Goal: Ask a question

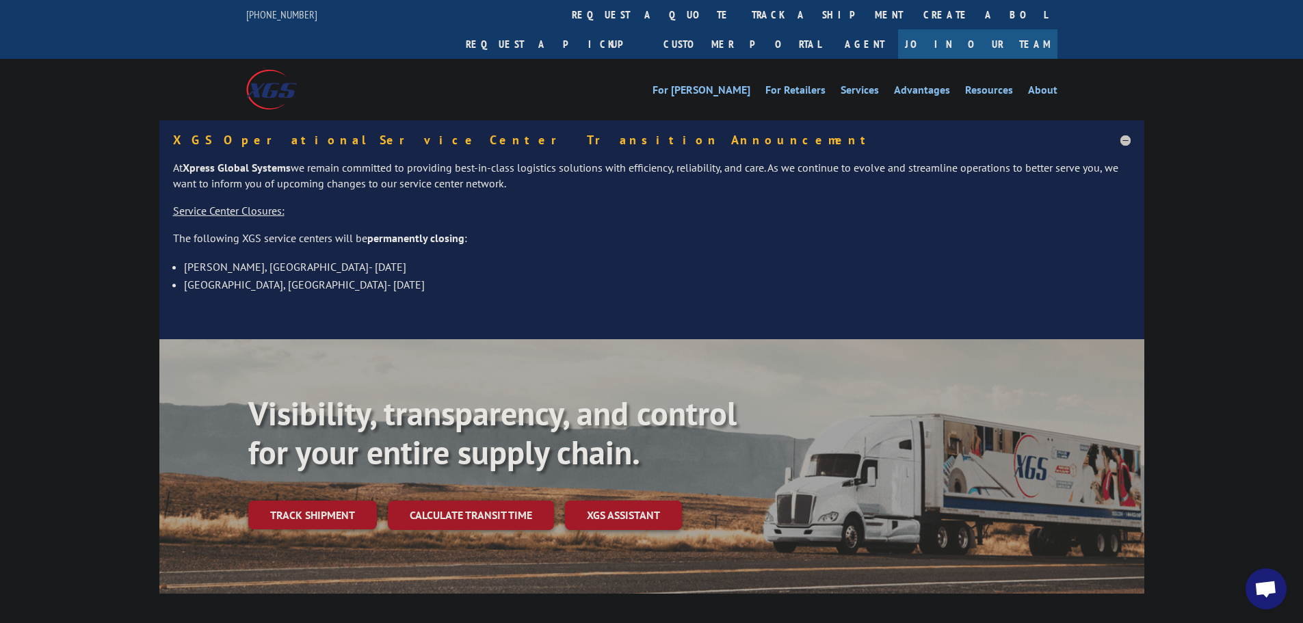
click at [1280, 599] on span "Open chat" at bounding box center [1266, 588] width 41 height 41
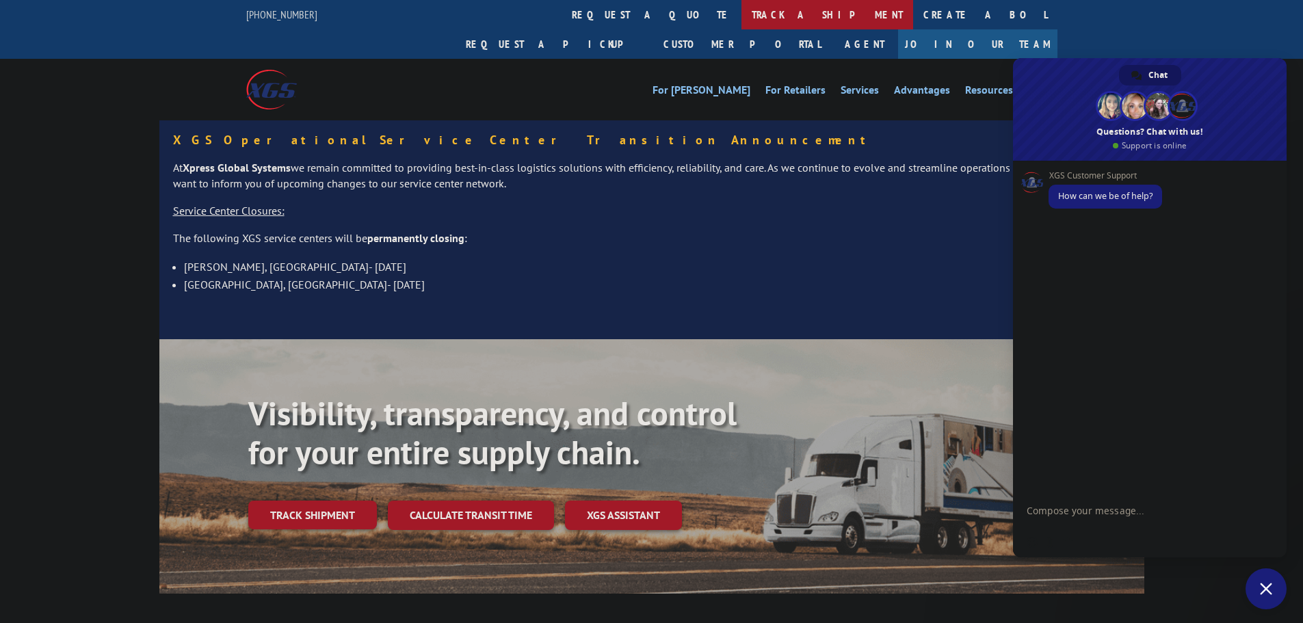
click at [742, 11] on link "track a shipment" at bounding box center [828, 14] width 172 height 29
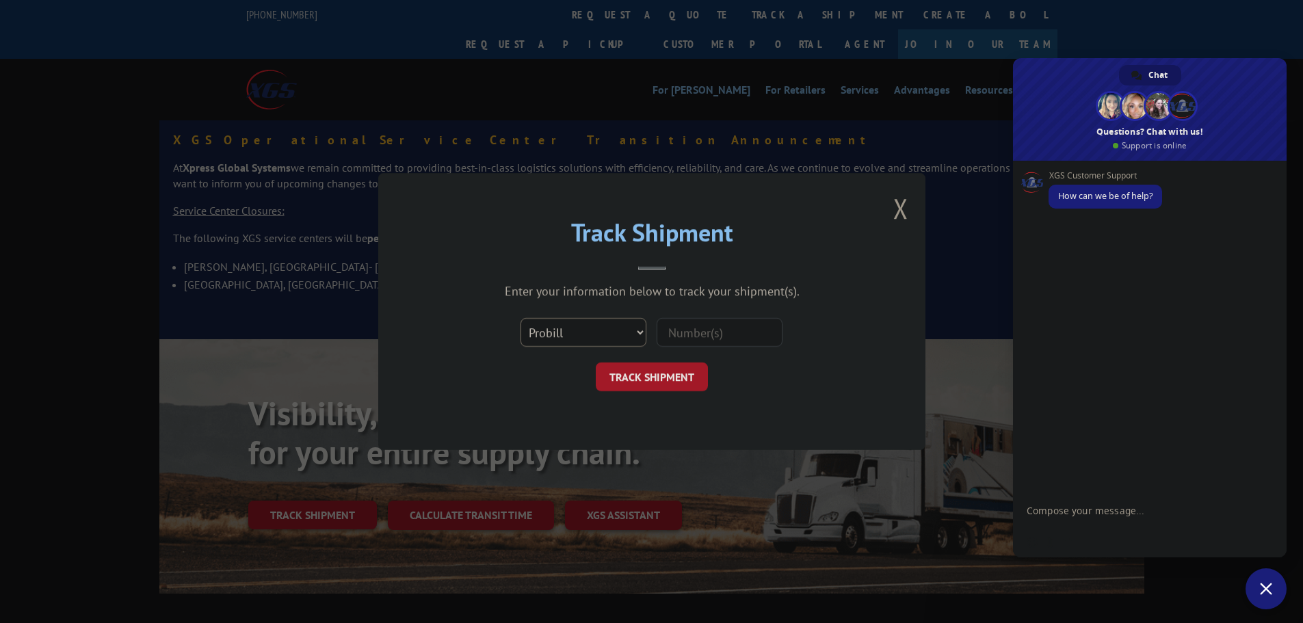
click at [564, 336] on select "Select category... Probill BOL PO" at bounding box center [584, 332] width 126 height 29
select select "bol"
click at [521, 318] on select "Select category... Probill BOL PO" at bounding box center [584, 332] width 126 height 29
click at [669, 337] on input at bounding box center [720, 332] width 126 height 29
paste input "B4VL11654455"
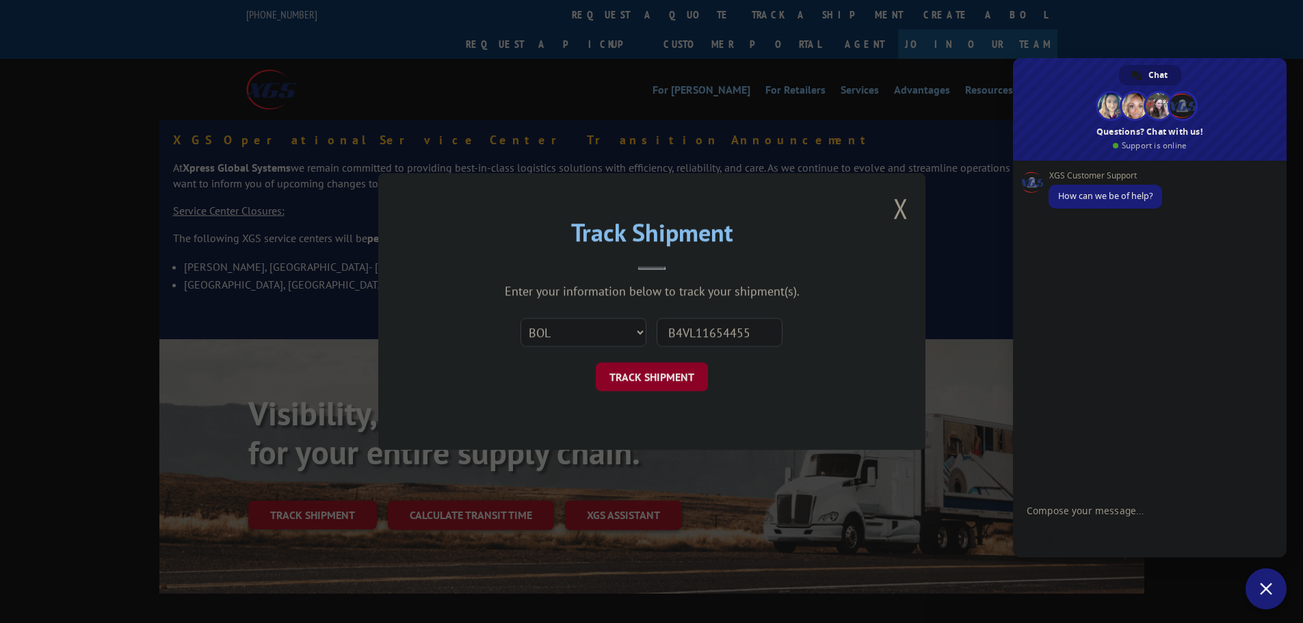
type input "B4VL11654455"
click at [655, 371] on button "TRACK SHIPMENT" at bounding box center [652, 377] width 112 height 29
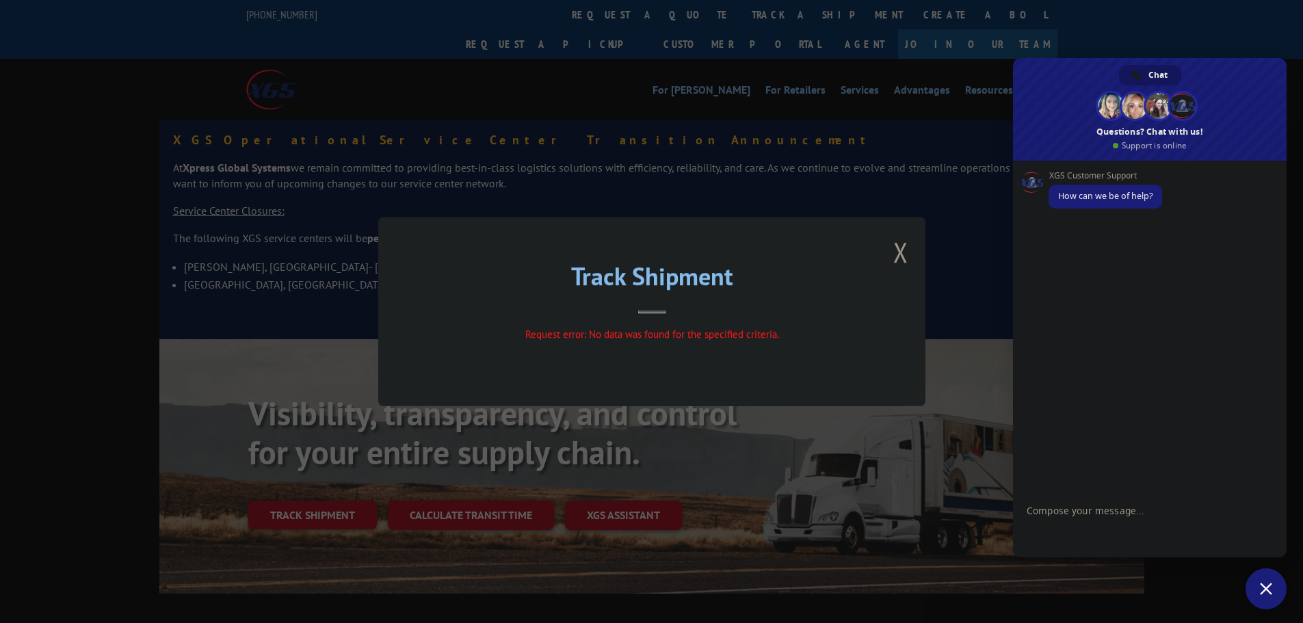
click at [1090, 516] on textarea "Compose your message..." at bounding box center [1136, 510] width 219 height 34
type textarea "Good Morning"
click at [1148, 510] on textarea "Compose your message..." at bounding box center [1136, 510] width 219 height 34
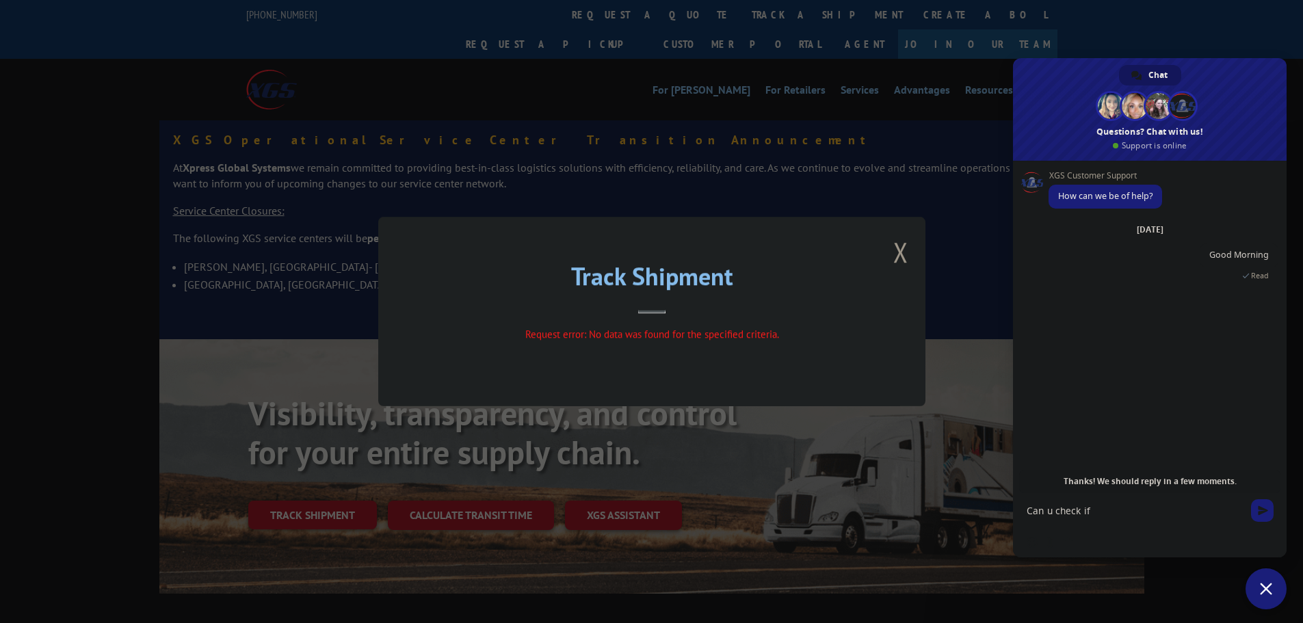
paste textarea "B4VL11654455"
type textarea "Can u check if B4VL11654455 picked up please"
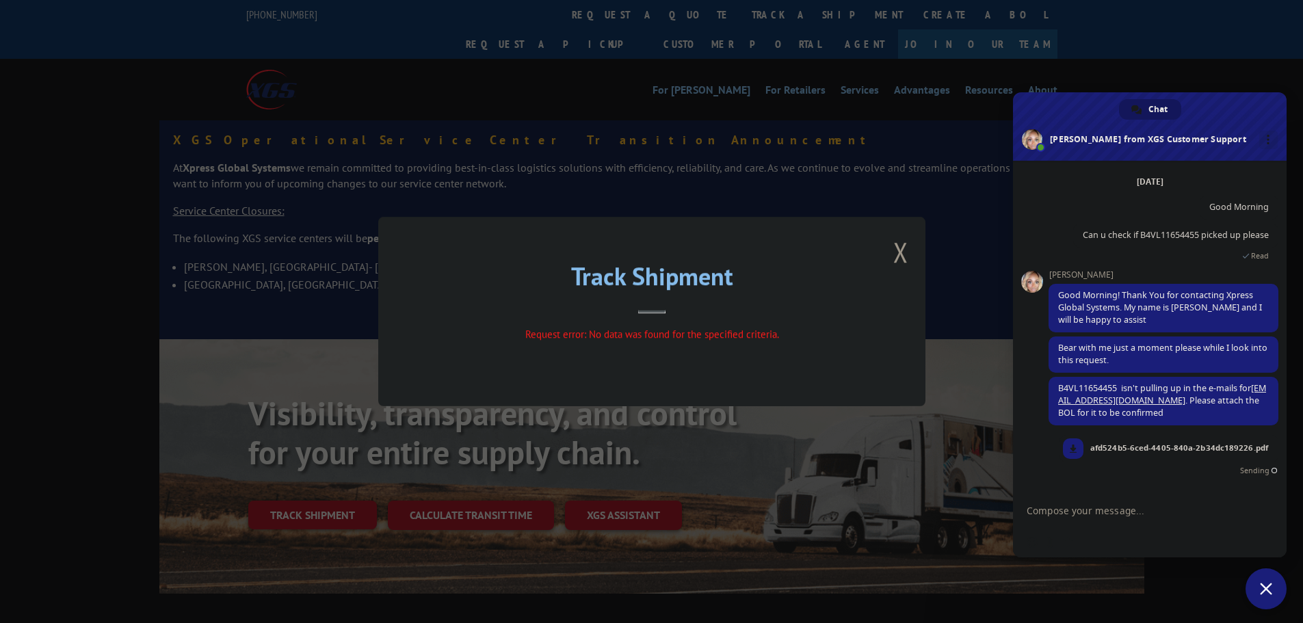
scroll to position [32, 0]
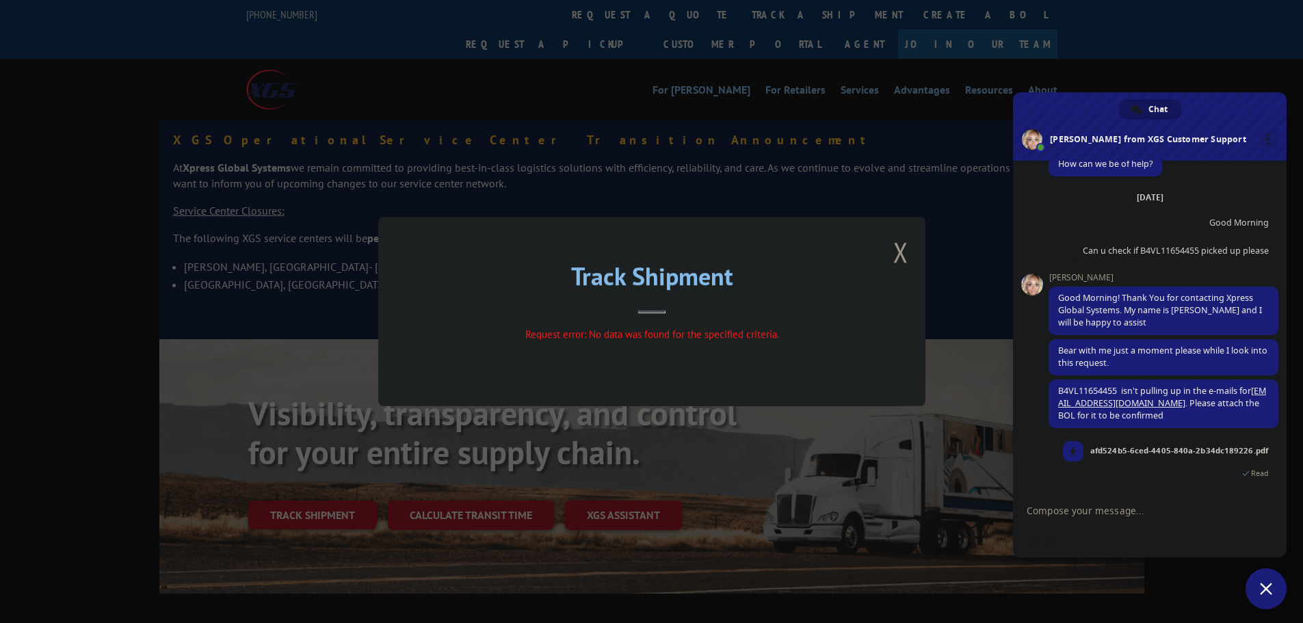
click at [1102, 509] on textarea "Compose your message..." at bounding box center [1136, 510] width 219 height 34
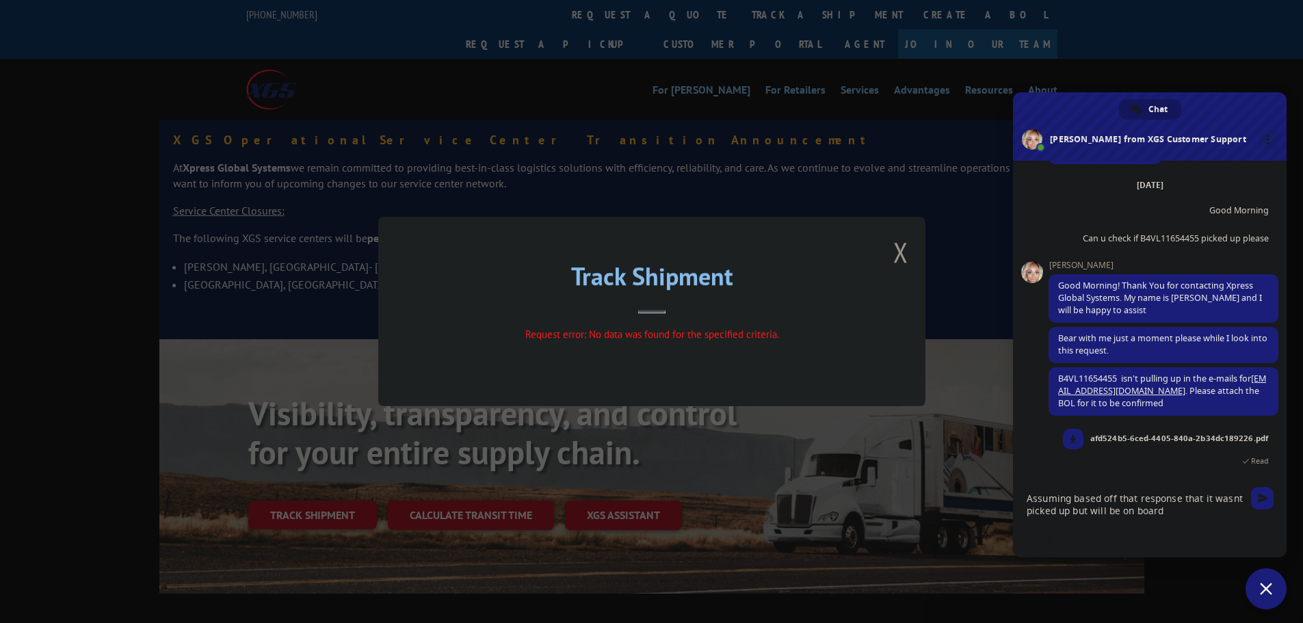
scroll to position [48, 0]
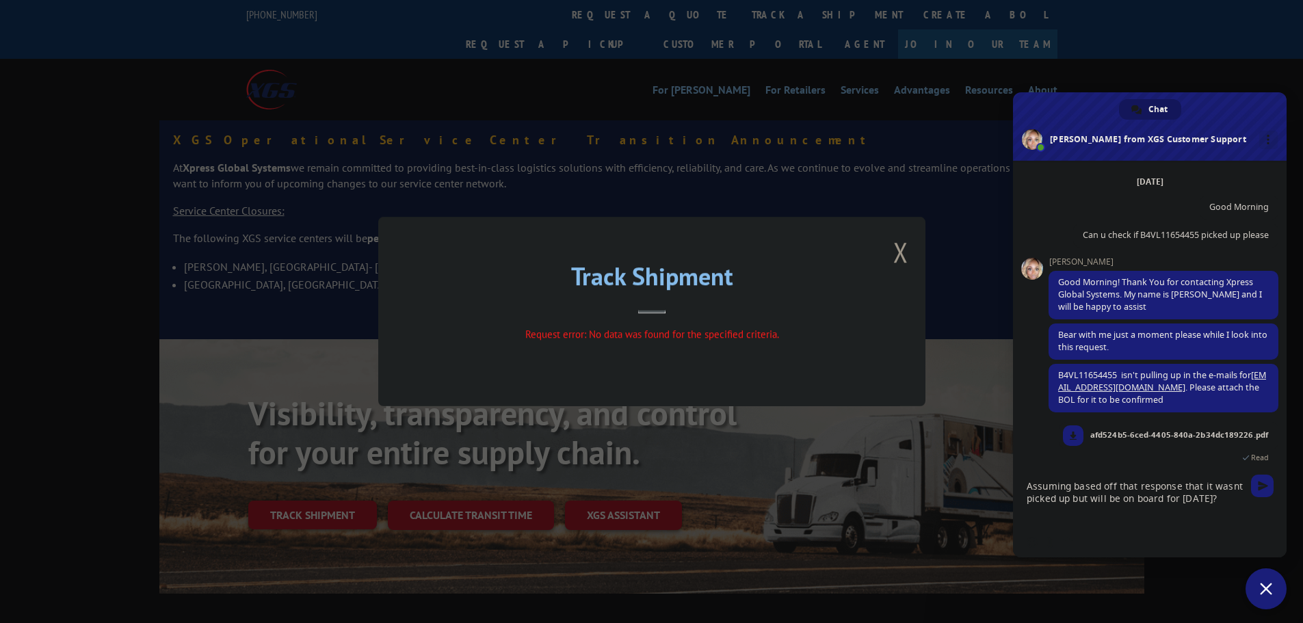
type textarea "Assuming based off that response that it wasnt picked up but will be on board f…"
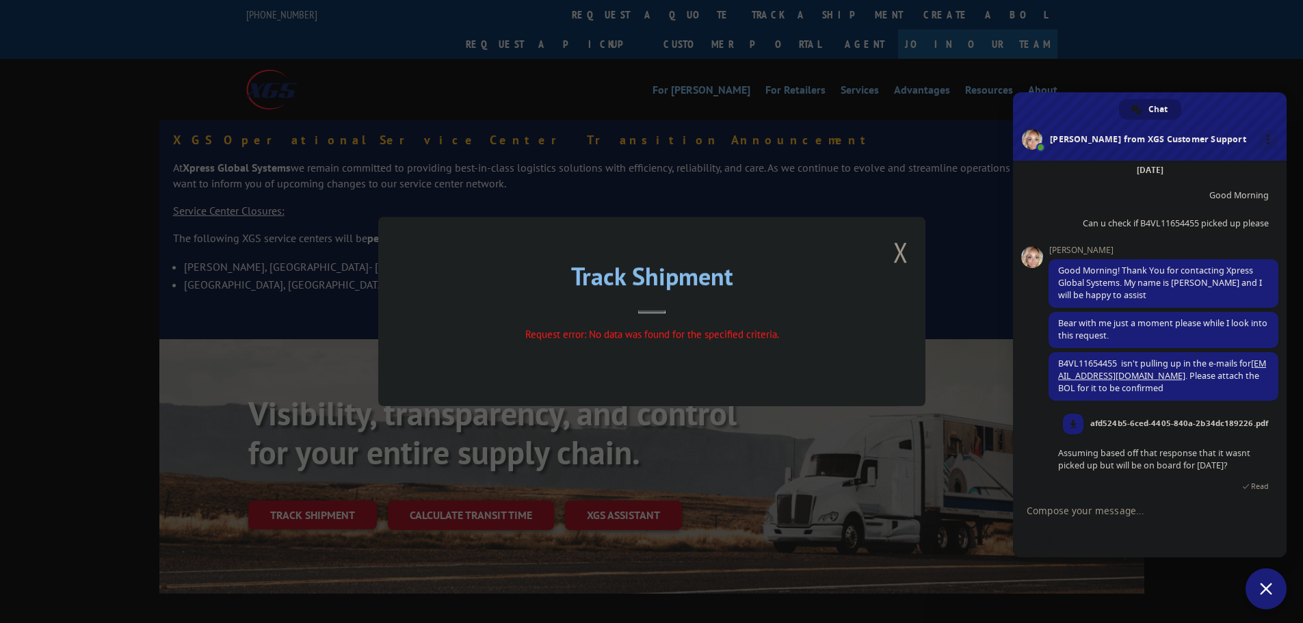
scroll to position [73, 0]
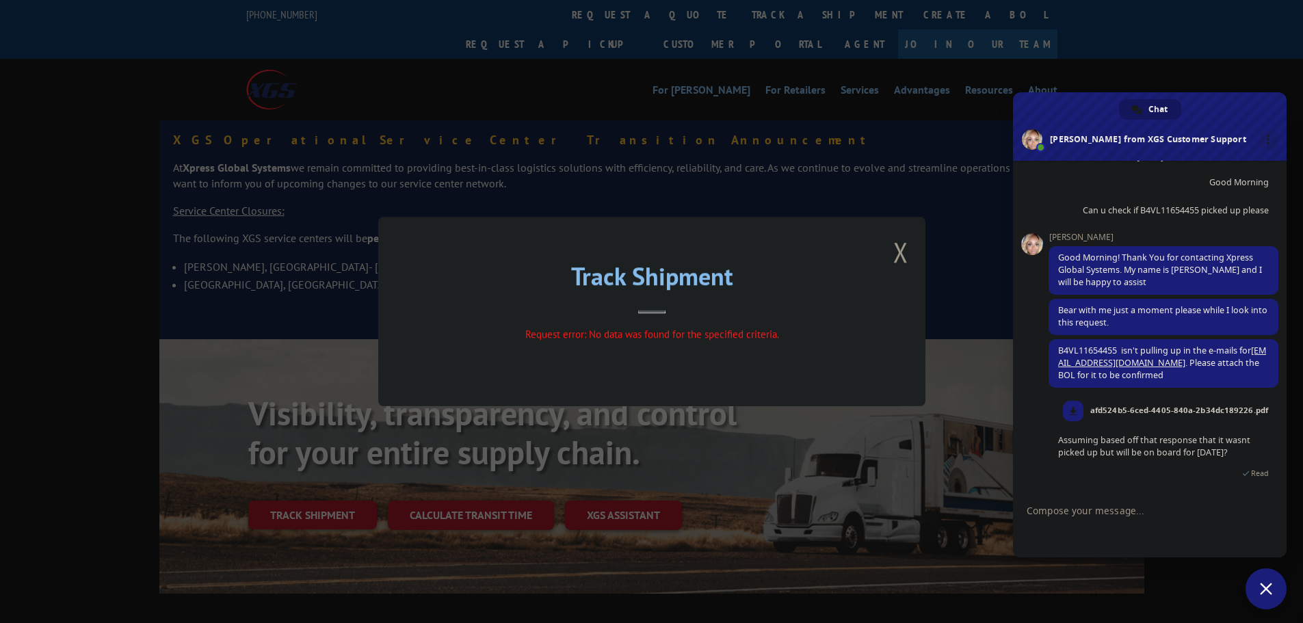
click at [1132, 517] on textarea "Compose your message..." at bounding box center [1136, 510] width 219 height 34
click at [906, 269] on button "Close modal" at bounding box center [900, 252] width 15 height 36
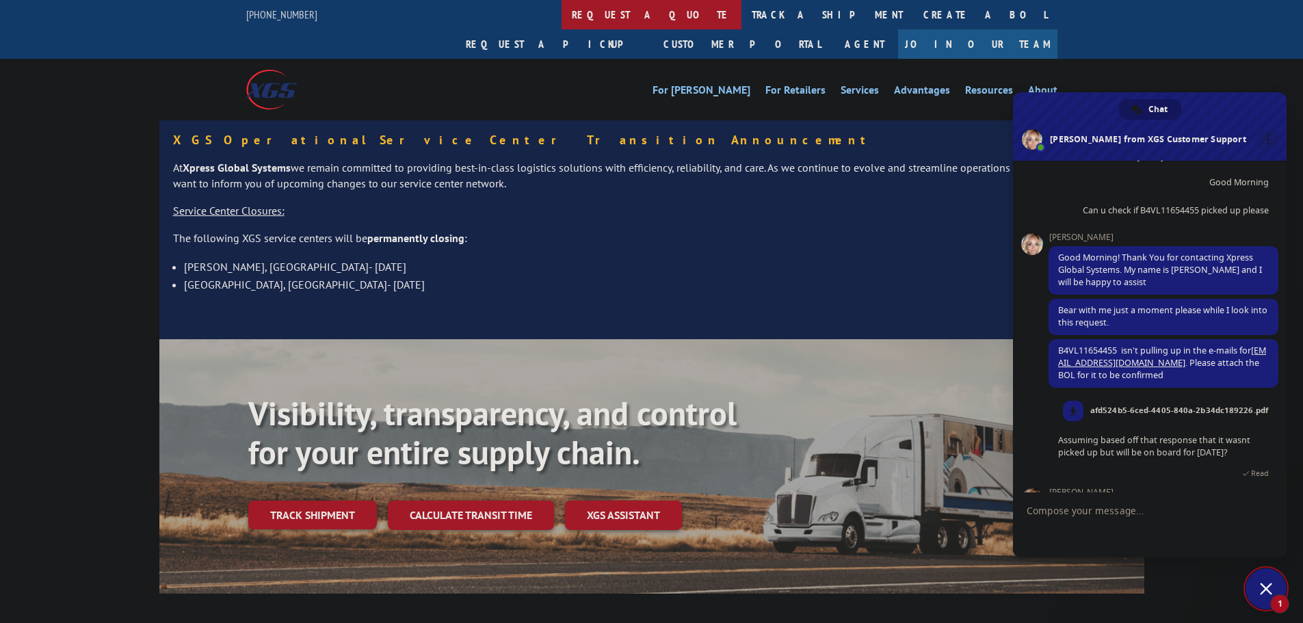
scroll to position [144, 0]
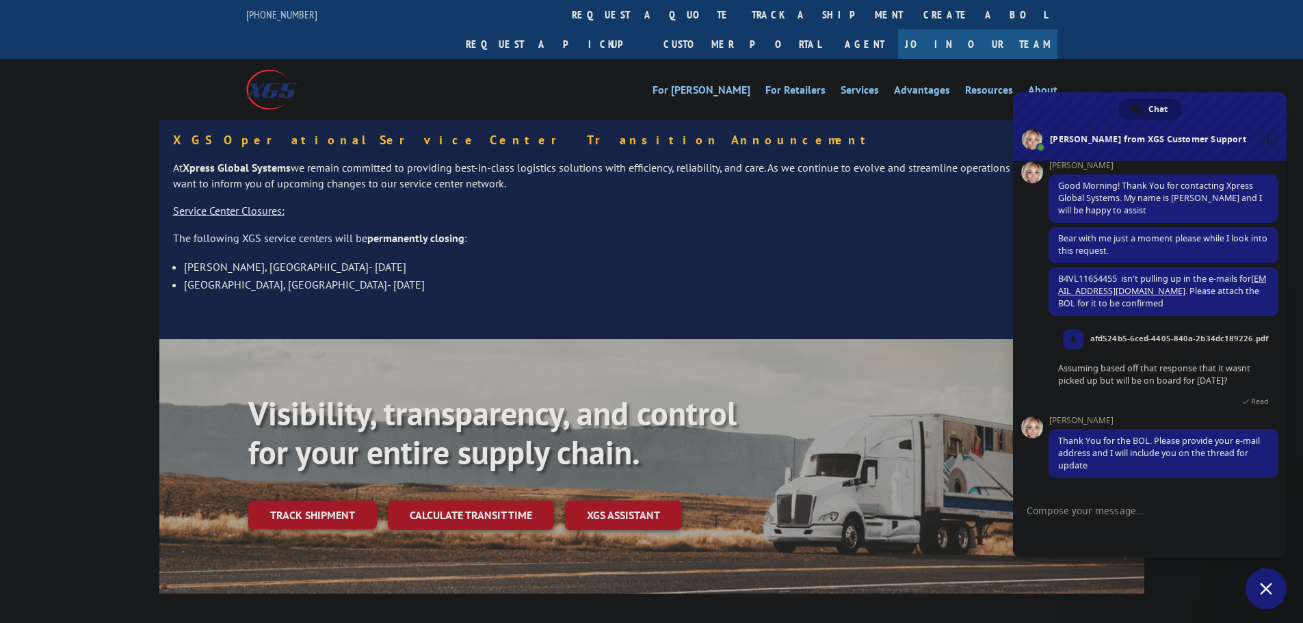
click at [1082, 516] on textarea "Compose your message..." at bounding box center [1136, 510] width 219 height 34
type textarea "[EMAIL_ADDRESS][DOMAIN_NAME]"
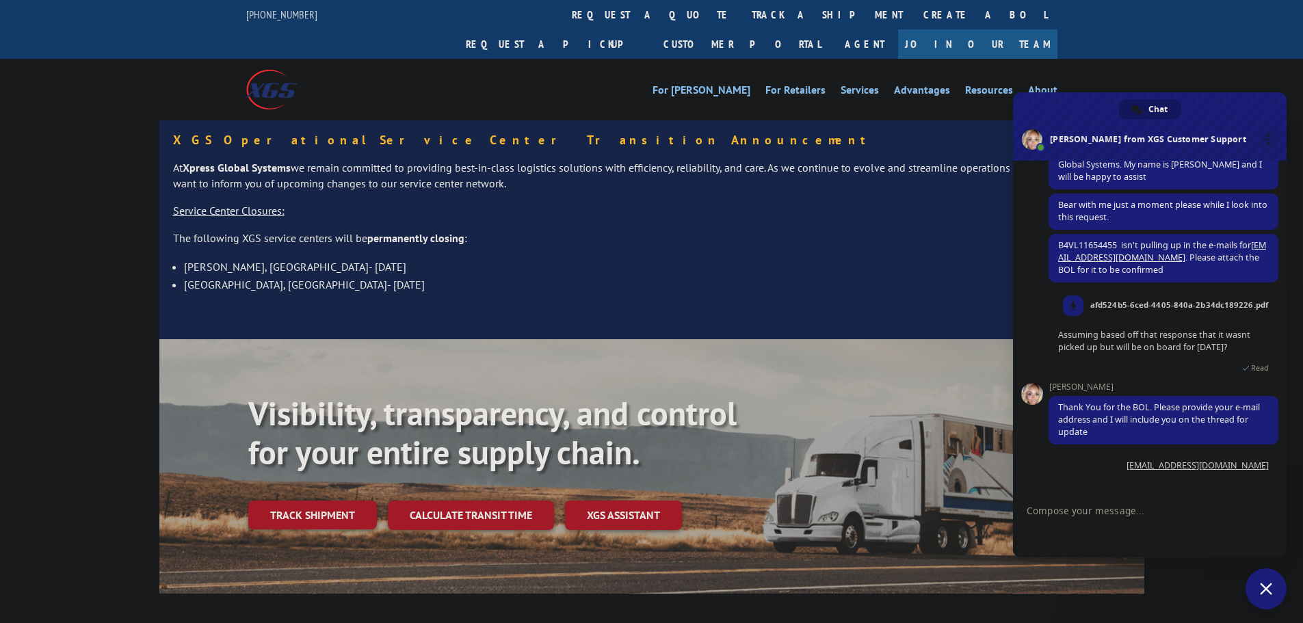
scroll to position [178, 0]
